Goal: Check status: Check status

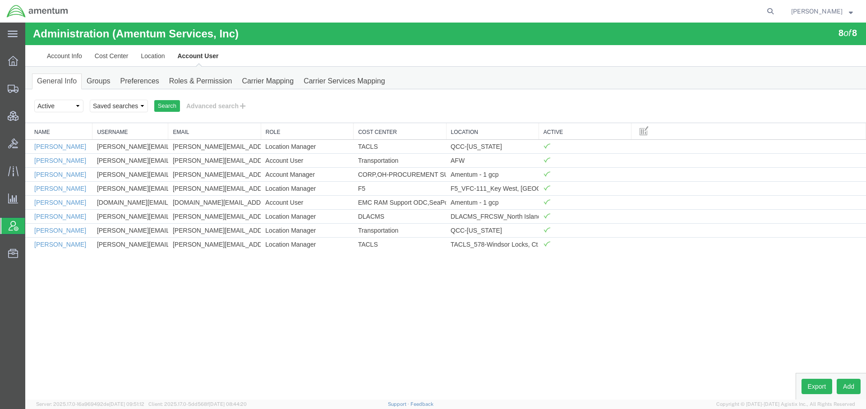
click at [831, 13] on span "[PERSON_NAME]" at bounding box center [816, 11] width 51 height 10
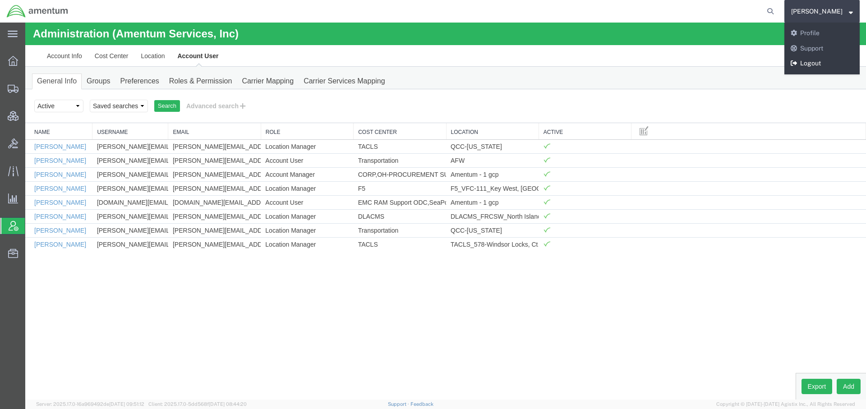
click at [811, 64] on link "Logout" at bounding box center [822, 63] width 75 height 15
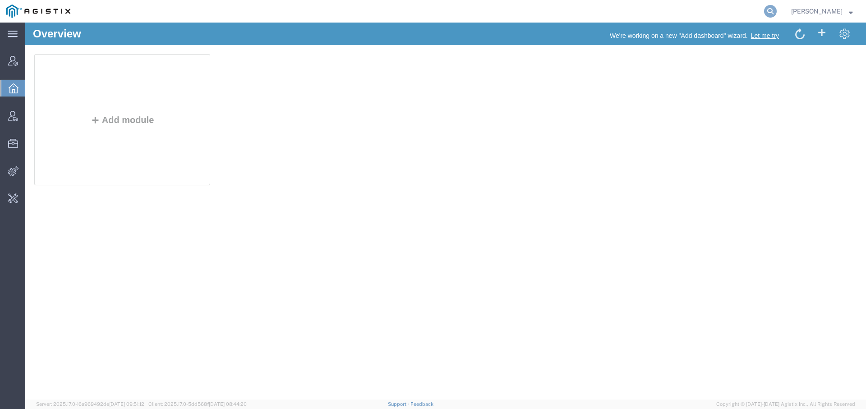
click at [767, 11] on icon at bounding box center [770, 11] width 13 height 13
paste input "52906982"
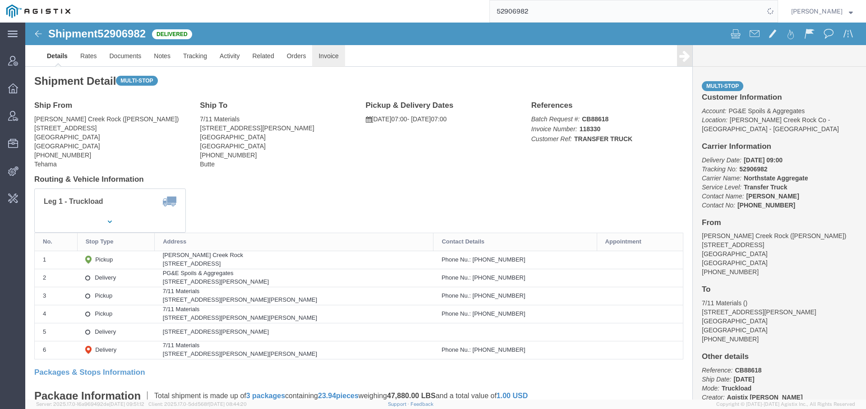
click link "Invoice"
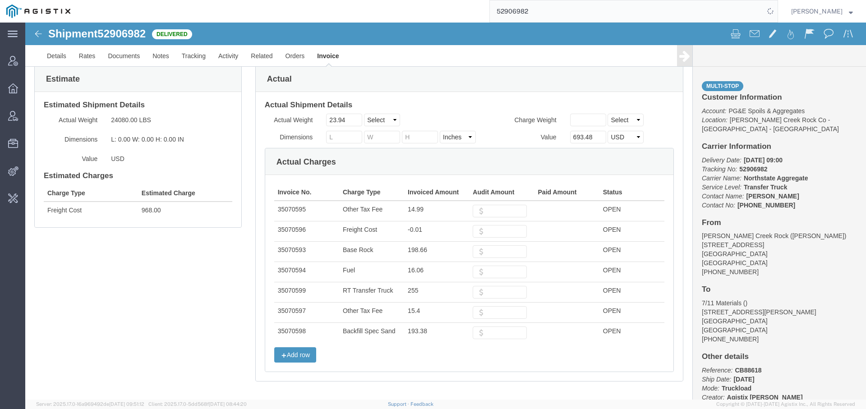
scroll to position [63, 0]
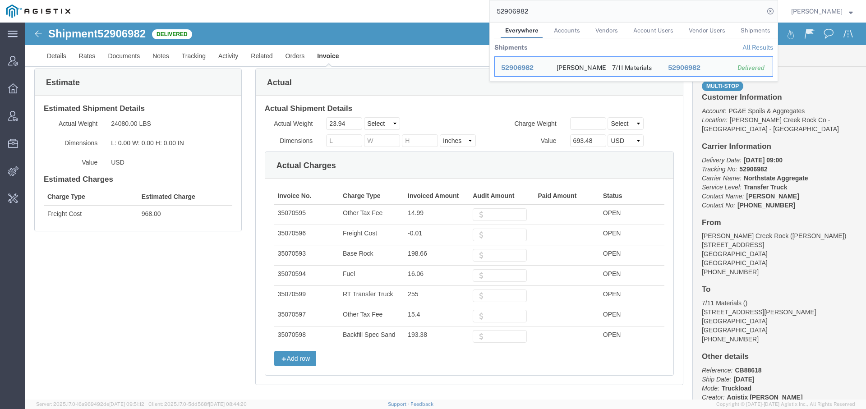
click at [516, 12] on input "52906982" at bounding box center [627, 11] width 274 height 22
paste input "3262501"
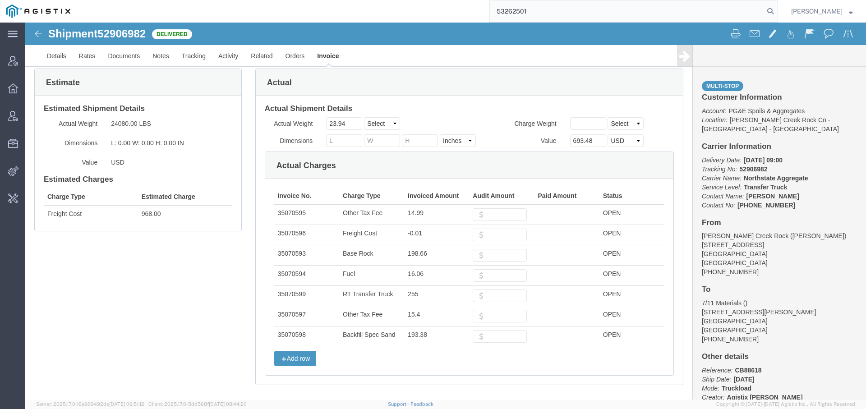
type input "53262501"
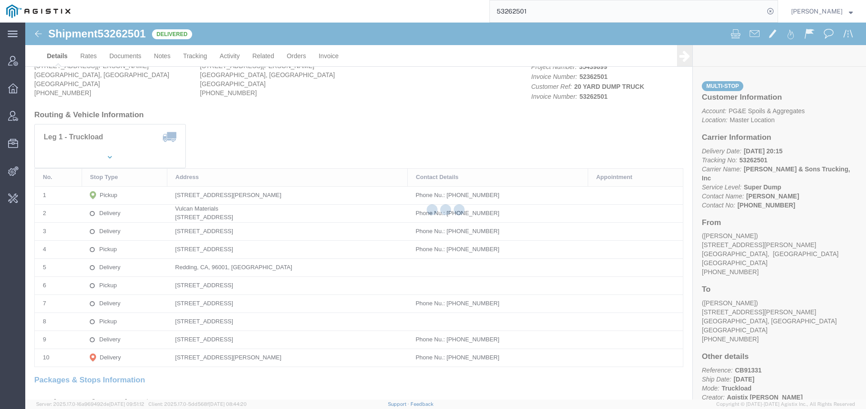
click at [331, 56] on div at bounding box center [445, 211] width 841 height 377
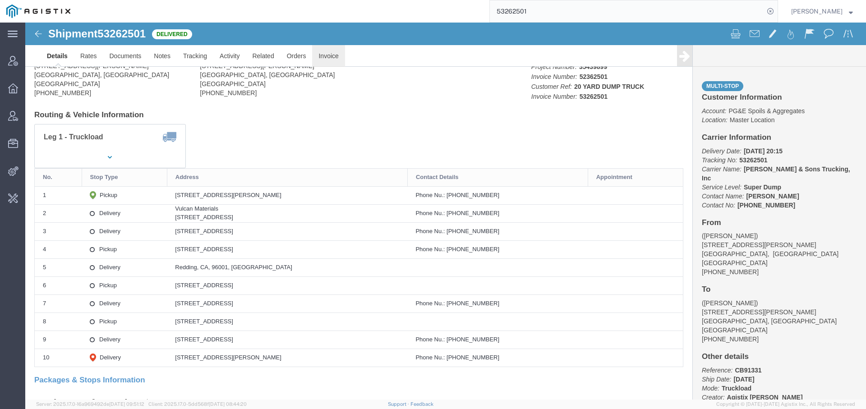
click link "Invoice"
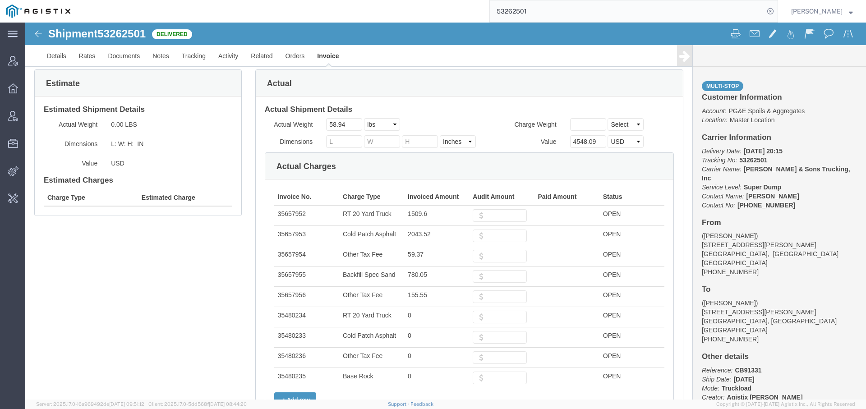
scroll to position [121, 0]
